Goal: Submit feedback/report problem

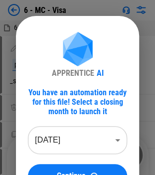
scroll to position [50, 0]
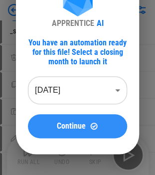
click at [86, 119] on button "Continue" at bounding box center [77, 126] width 99 height 24
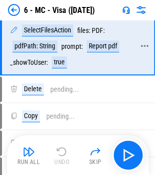
scroll to position [0, 0]
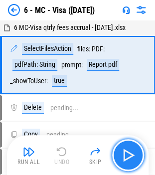
click at [130, 150] on img "button" at bounding box center [128, 155] width 16 height 16
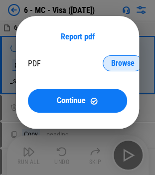
click at [115, 65] on span "Browse" at bounding box center [122, 63] width 23 height 8
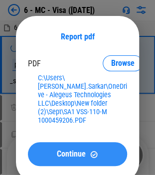
click at [98, 150] on img at bounding box center [94, 154] width 8 height 8
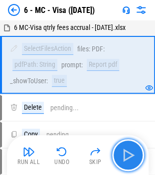
click at [130, 150] on img "button" at bounding box center [128, 155] width 16 height 16
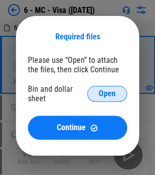
click at [105, 93] on span "Open" at bounding box center [107, 94] width 17 height 8
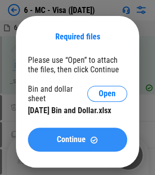
click at [92, 134] on button "Continue" at bounding box center [77, 140] width 99 height 24
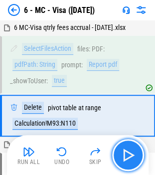
click at [135, 152] on img "button" at bounding box center [128, 155] width 16 height 16
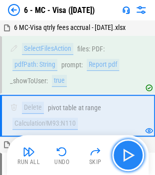
click at [135, 152] on img "button" at bounding box center [128, 155] width 16 height 16
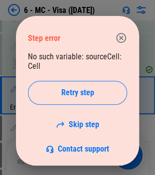
scroll to position [649, 0]
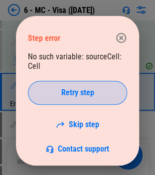
click at [78, 96] on span "Retry step" at bounding box center [77, 93] width 33 height 8
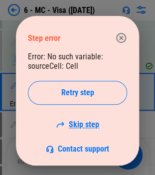
click at [81, 129] on link "Skip step" at bounding box center [77, 124] width 43 height 9
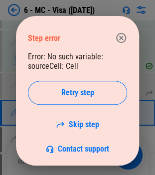
click at [81, 129] on link "Skip step" at bounding box center [77, 124] width 43 height 9
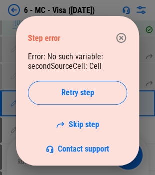
scroll to position [696, 0]
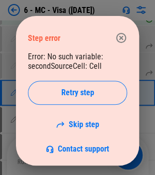
click at [81, 129] on link "Skip step" at bounding box center [77, 124] width 43 height 9
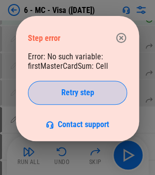
click at [89, 90] on span "Retry step" at bounding box center [77, 93] width 33 height 8
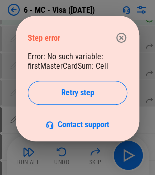
click at [89, 90] on span "Retry step" at bounding box center [77, 93] width 33 height 8
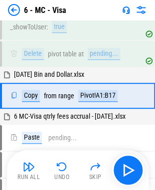
scroll to position [220, 0]
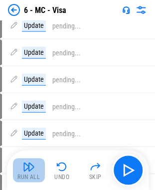
click at [36, 168] on button "Run All" at bounding box center [29, 170] width 32 height 24
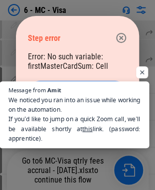
scroll to position [773, 0]
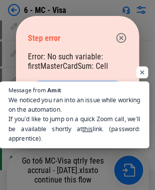
click at [74, 114] on span "We noticed you ran into an issue while working on the automation. If you’d like…" at bounding box center [74, 119] width 132 height 48
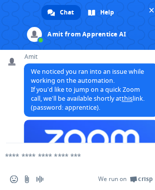
scroll to position [107, 0]
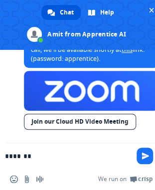
type textarea "********"
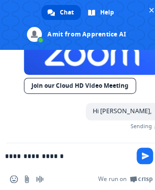
scroll to position [141, 0]
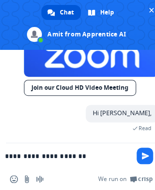
type textarea "**********"
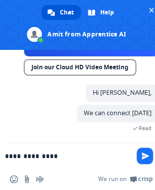
scroll to position [182, 0]
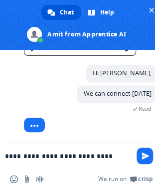
type textarea "**********"
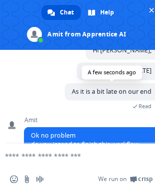
scroll to position [255, 0]
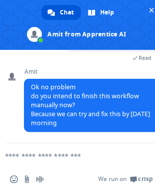
click at [57, 155] on textarea "Compose your message..." at bounding box center [65, 156] width 121 height 9
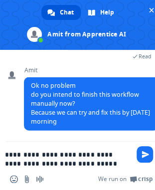
type textarea "**********"
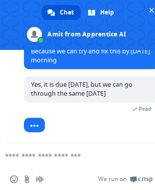
scroll to position [333, 0]
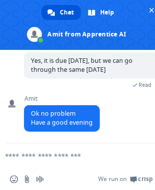
click at [68, 158] on textarea "Compose your message..." at bounding box center [65, 156] width 121 height 9
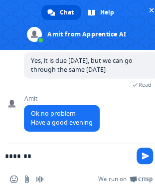
type textarea "********"
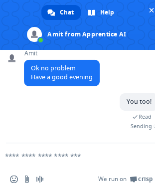
scroll to position [358, 0]
